Goal: Transaction & Acquisition: Purchase product/service

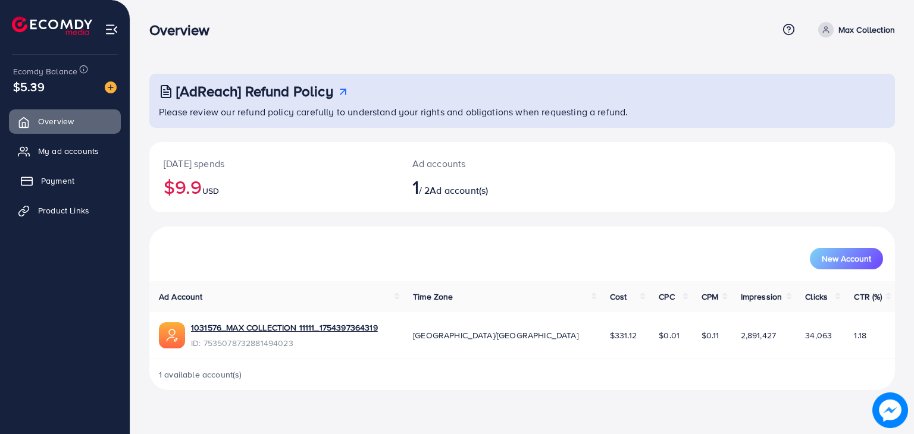
click at [69, 179] on span "Payment" at bounding box center [57, 181] width 33 height 12
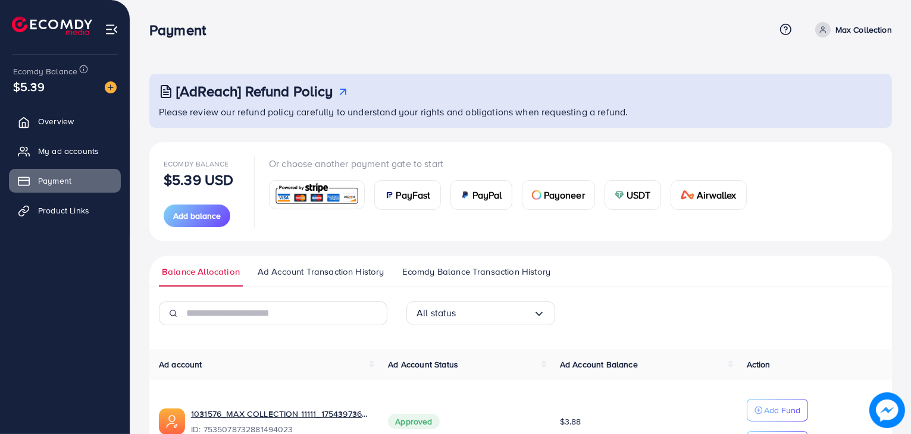
click at [403, 191] on span "PayFast" at bounding box center [413, 195] width 34 height 14
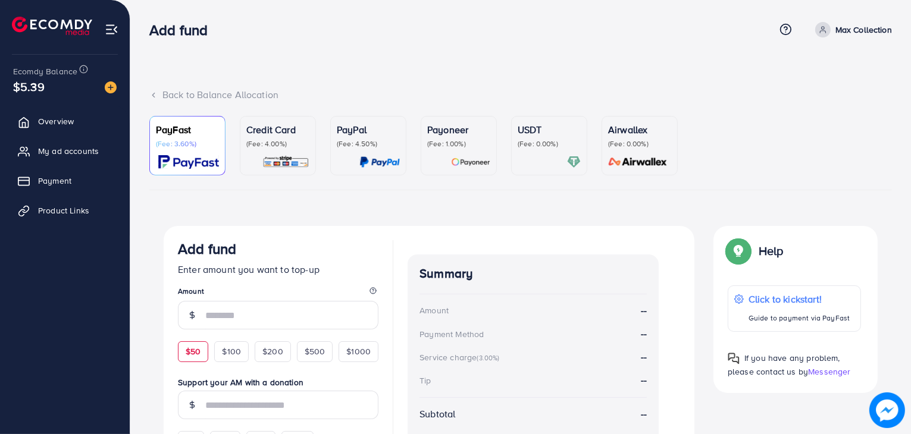
click at [189, 358] on div "$50" at bounding box center [193, 351] width 30 height 20
type input "**"
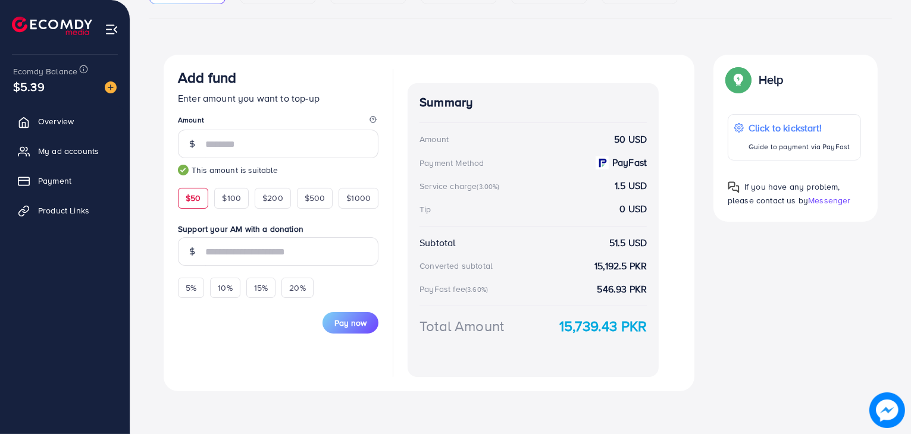
scroll to position [171, 0]
click at [346, 321] on span "Pay now" at bounding box center [350, 323] width 32 height 12
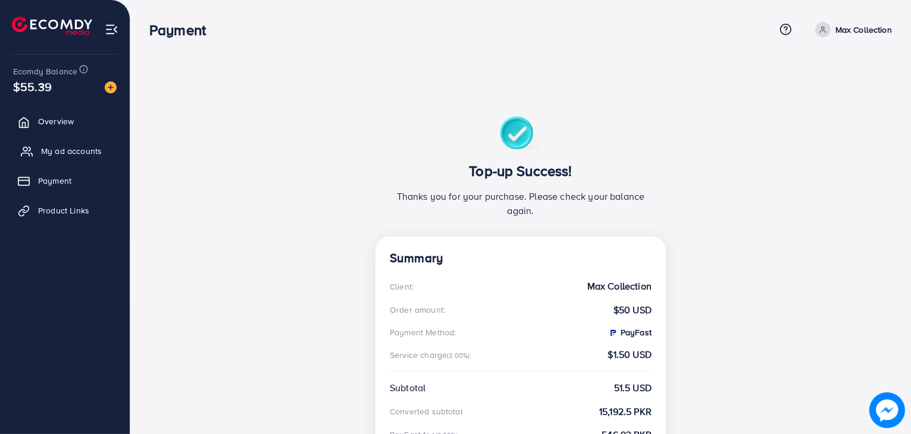
click at [95, 150] on span "My ad accounts" at bounding box center [71, 151] width 61 height 12
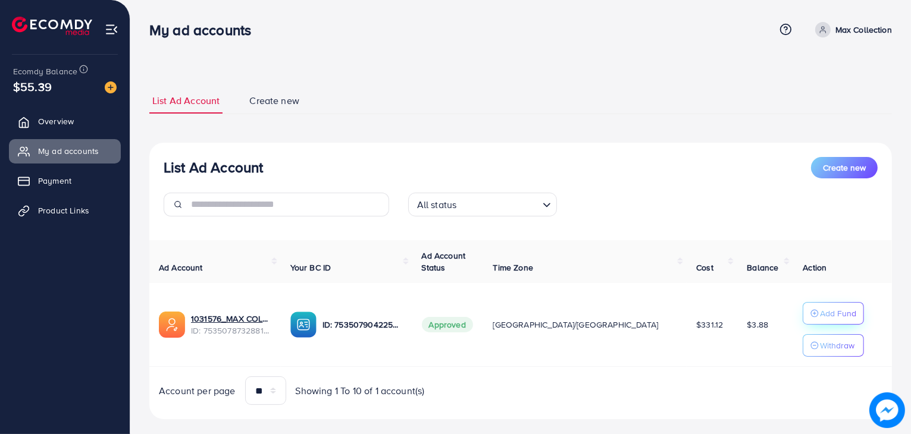
click at [820, 315] on p "Add Fund" at bounding box center [838, 313] width 36 height 14
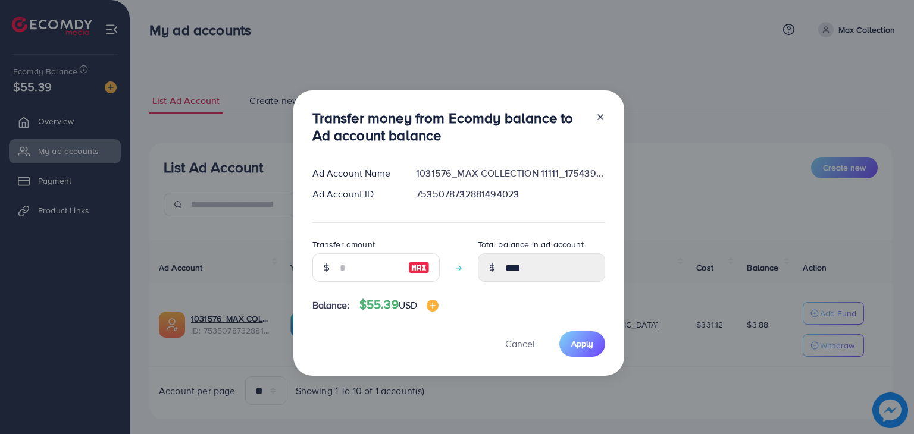
click at [337, 269] on div at bounding box center [326, 267] width 28 height 29
click at [374, 271] on input "number" at bounding box center [369, 267] width 59 height 29
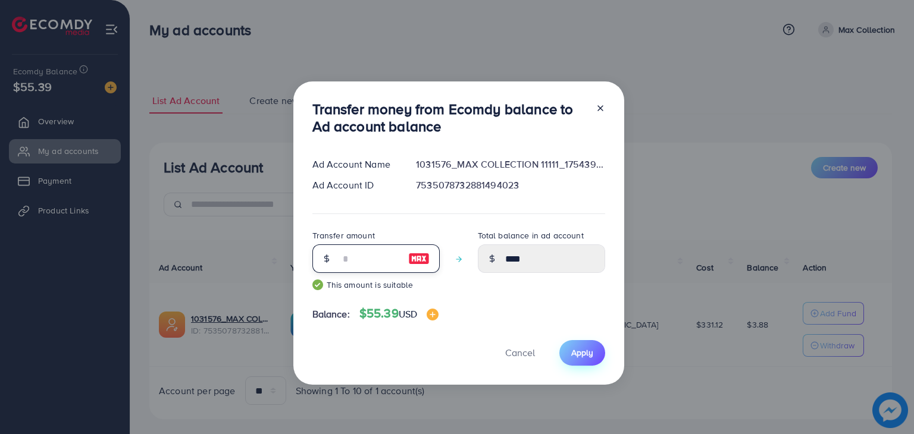
type input "**"
click at [577, 349] on span "Apply" at bounding box center [582, 353] width 22 height 12
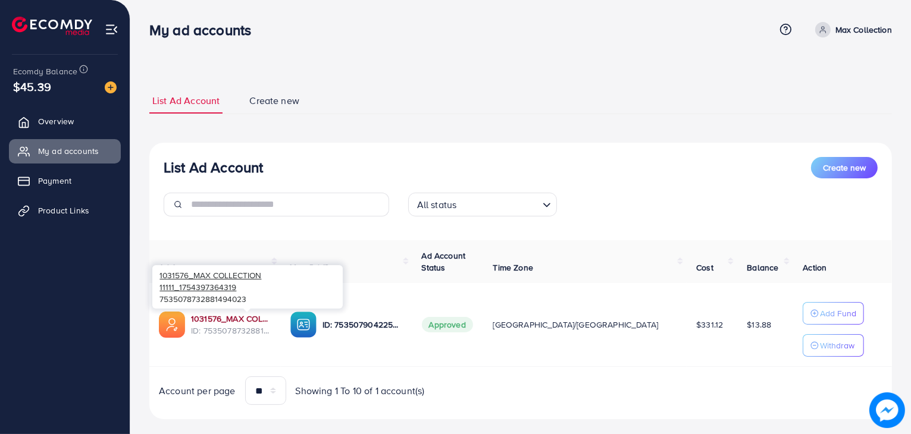
click at [238, 320] on link "1031576_MAX COLLECTION 11111_1754397364319" at bounding box center [231, 319] width 80 height 12
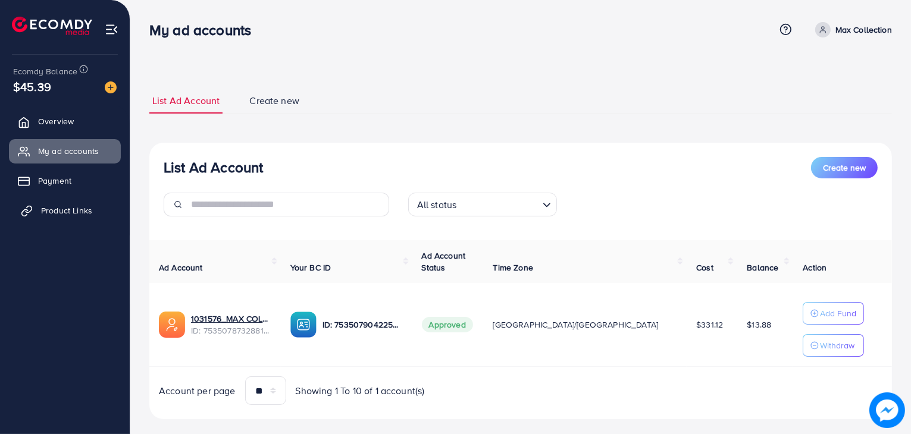
click at [76, 206] on span "Product Links" at bounding box center [66, 211] width 51 height 12
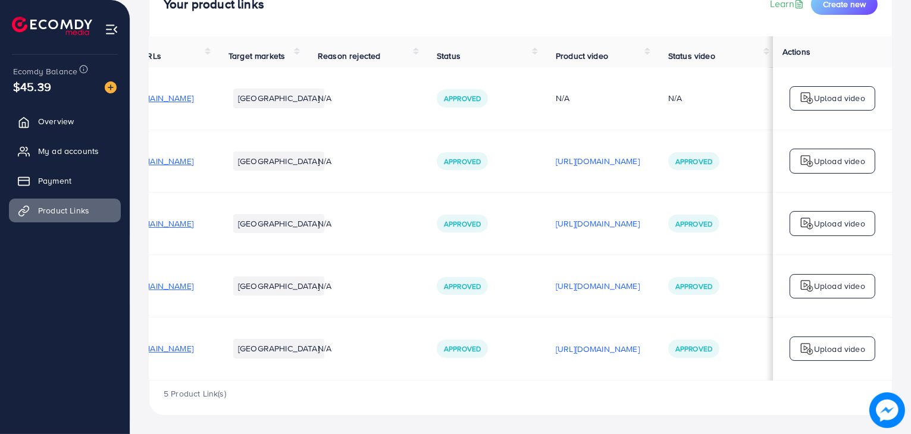
scroll to position [0, 182]
click at [555, 156] on p "https://files.ecomdy.com/videos/1e9090f0-a82a-416e-baee-88fe196e6d6b-1754497868…" at bounding box center [597, 161] width 84 height 14
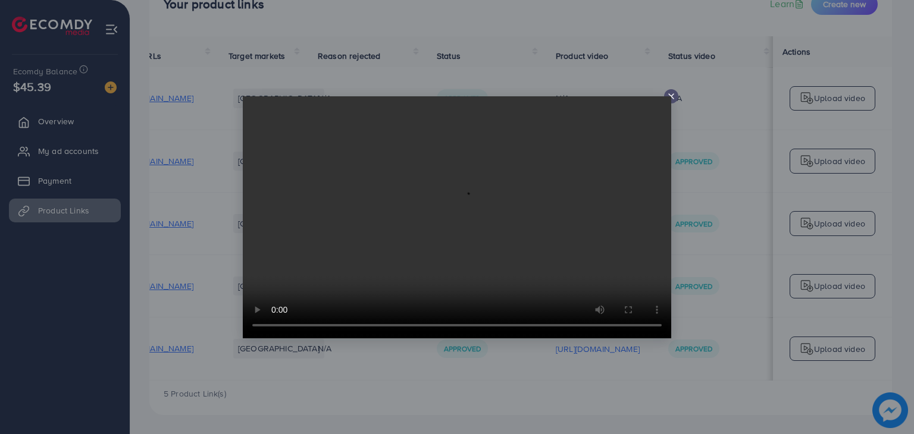
click at [671, 95] on icon at bounding box center [671, 97] width 10 height 10
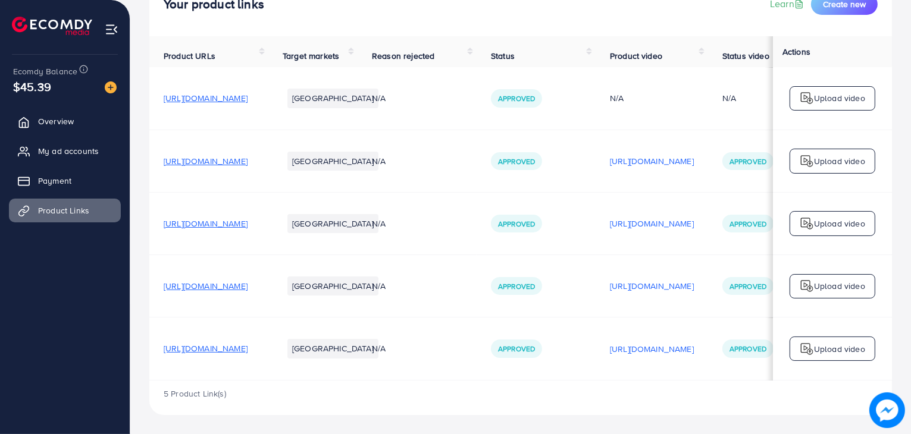
scroll to position [0, 0]
click at [247, 155] on span "https://max-collection.shop/products/zipper-smart-wallet" at bounding box center [206, 161] width 84 height 12
